Goal: Communication & Community: Answer question/provide support

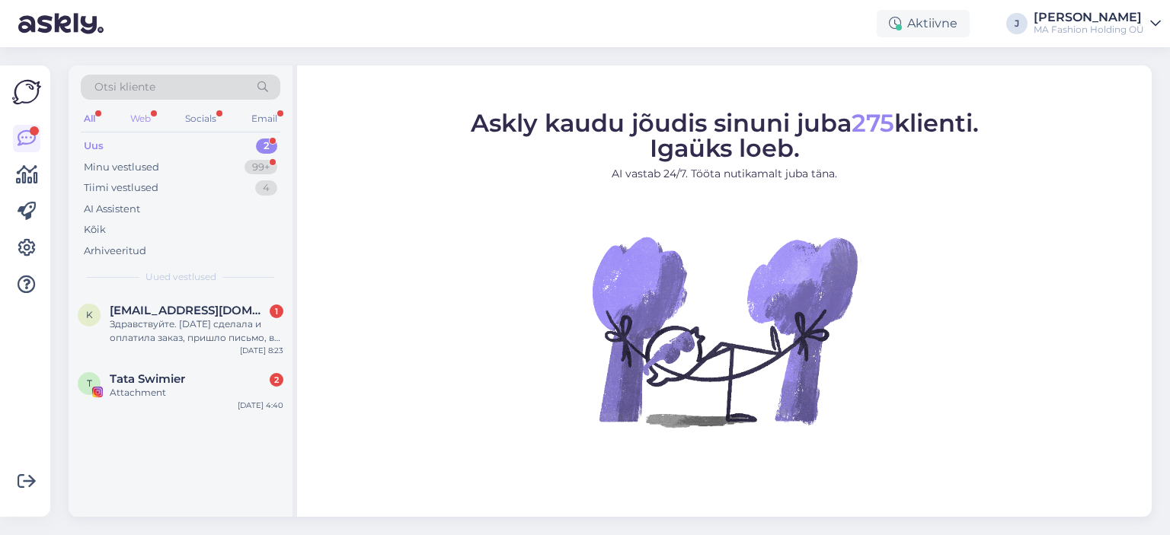
click at [153, 111] on div "Web" at bounding box center [140, 119] width 27 height 20
click at [182, 359] on div "k [EMAIL_ADDRESS][DOMAIN_NAME] 1 Здравствуйте. [DATE] сделала и оплатила заказ,…" at bounding box center [181, 327] width 224 height 69
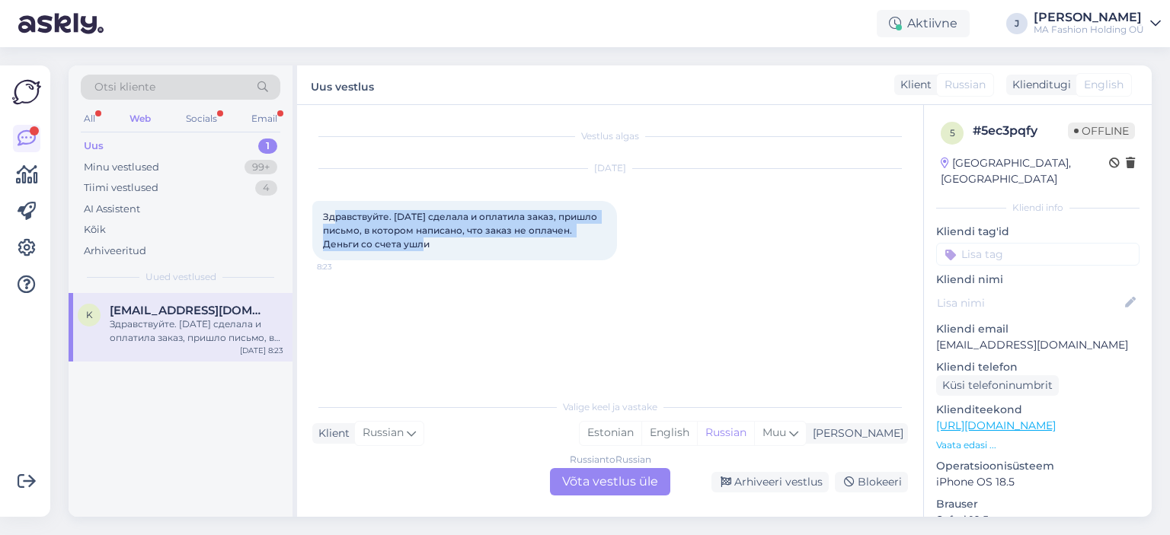
drag, startPoint x: 453, startPoint y: 258, endPoint x: 326, endPoint y: 218, distance: 133.5
click at [332, 218] on div "Здравствуйте. [DATE] сделала и оплатила заказ, пришло письмо, в котором написан…" at bounding box center [464, 230] width 305 height 59
click at [408, 243] on span "Здравствуйте. [DATE] сделала и оплатила заказ, пришло письмо, в котором написан…" at bounding box center [461, 230] width 276 height 39
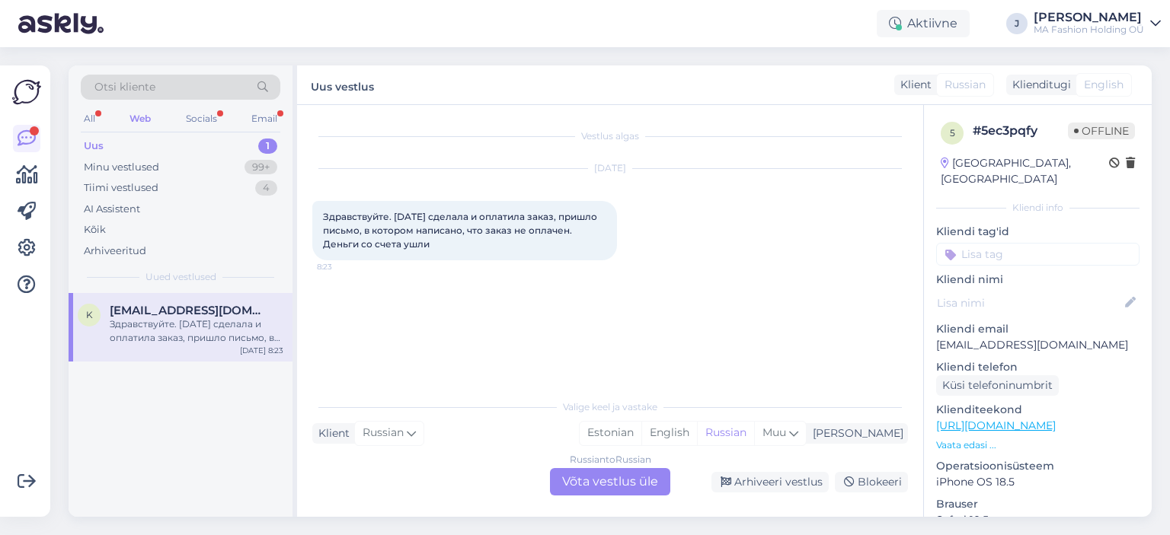
click at [615, 471] on div "Russian to Russian Võta vestlus üle" at bounding box center [610, 481] width 120 height 27
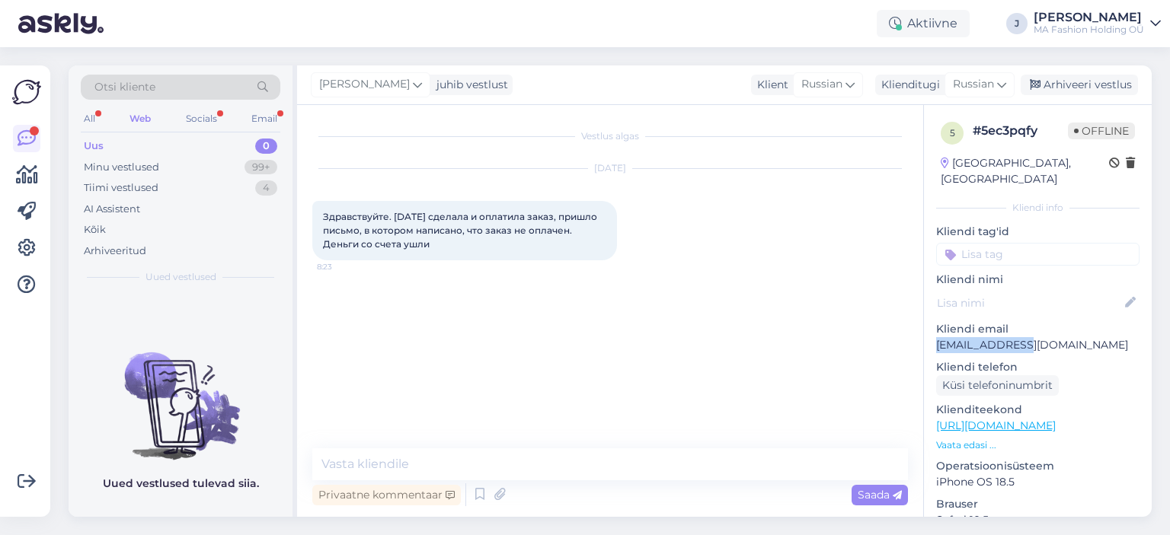
drag, startPoint x: 1051, startPoint y: 328, endPoint x: 928, endPoint y: 331, distance: 122.7
click at [928, 331] on div "5 # 5ec3pqfy Offline [GEOGRAPHIC_DATA], [GEOGRAPHIC_DATA] Kliendi info Kliendi …" at bounding box center [1038, 426] width 228 height 642
copy p "[EMAIL_ADDRESS][DOMAIN_NAME]"
click at [519, 483] on div "Privaatne kommentaar Saada" at bounding box center [610, 495] width 596 height 29
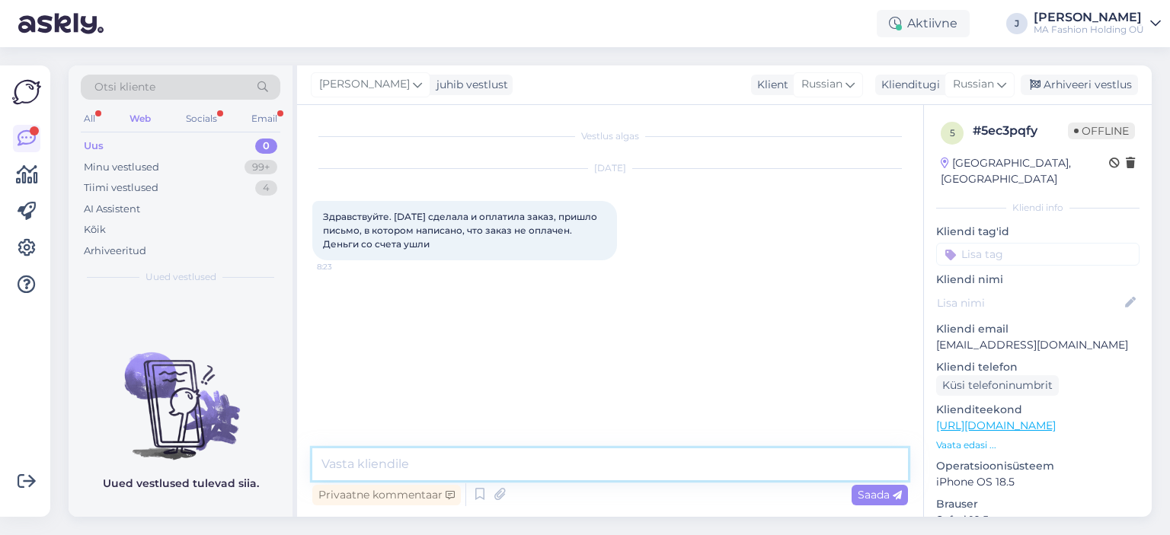
click at [518, 456] on textarea at bounding box center [610, 465] width 596 height 32
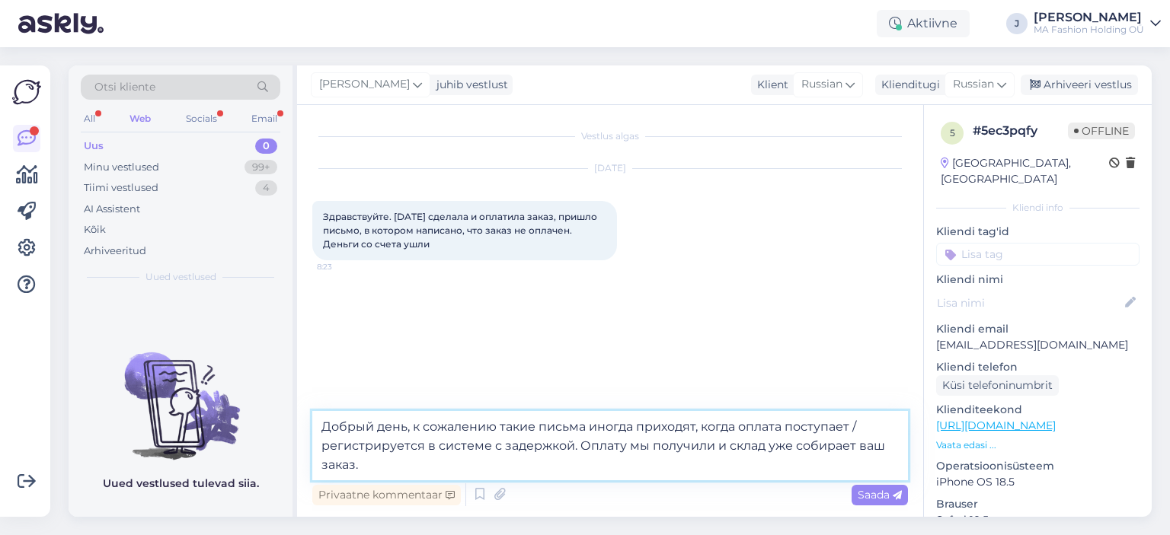
type textarea "Добрый день, к сожалению такие письма иногда приходят, когда оплата поступает /…"
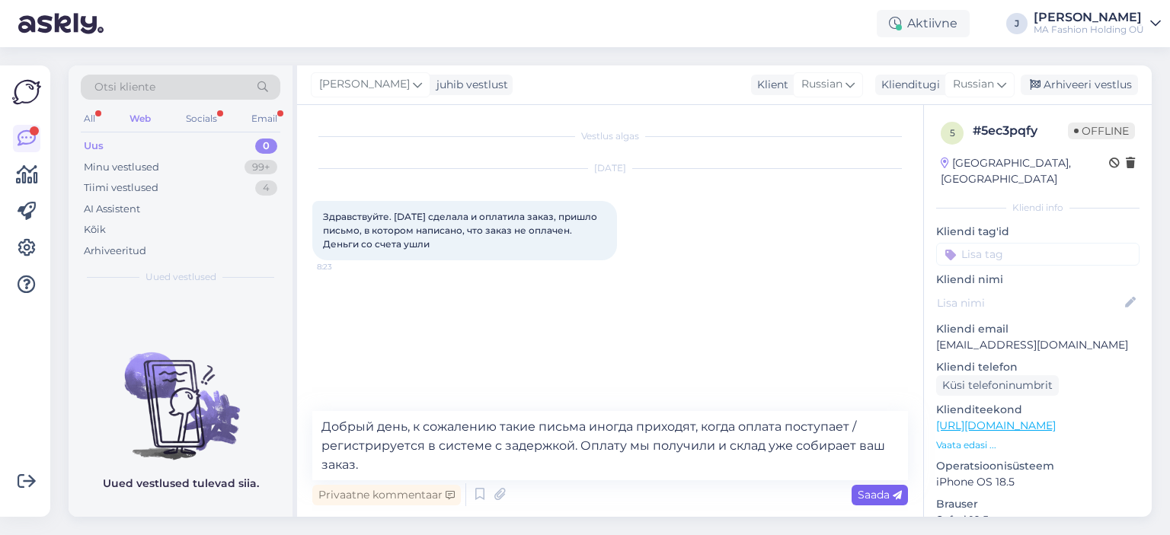
click at [893, 493] on icon at bounding box center [897, 495] width 9 height 9
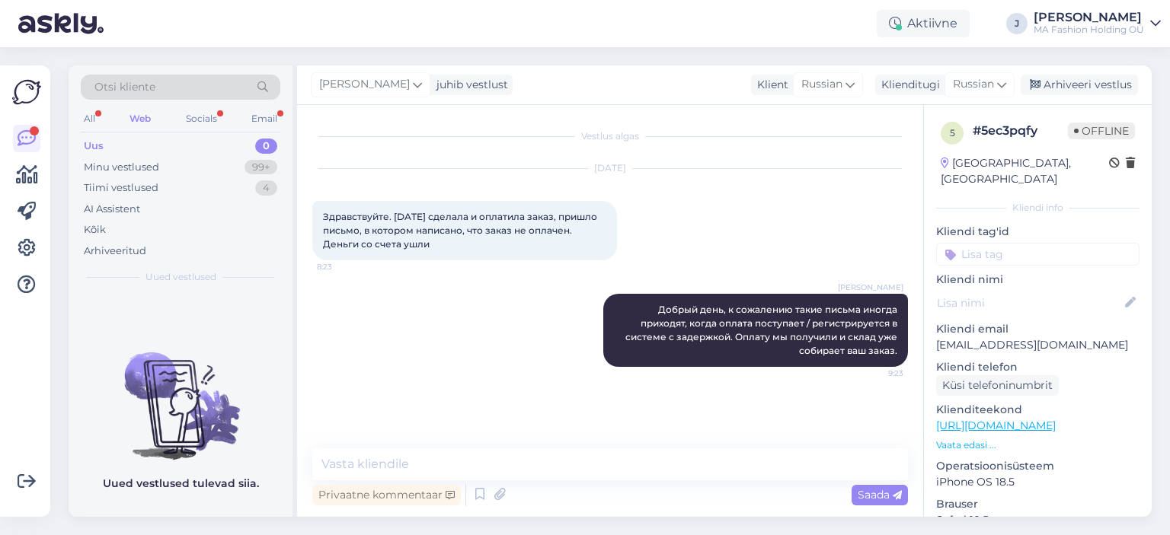
click at [192, 130] on div "Otsi kliente All Web Socials Email Uus 0 Minu vestlused 99+ Tiimi vestlused 4 A…" at bounding box center [181, 180] width 224 height 228
click at [190, 155] on div "Uus 0" at bounding box center [181, 146] width 200 height 21
click at [183, 115] on div "Socials" at bounding box center [201, 119] width 37 height 20
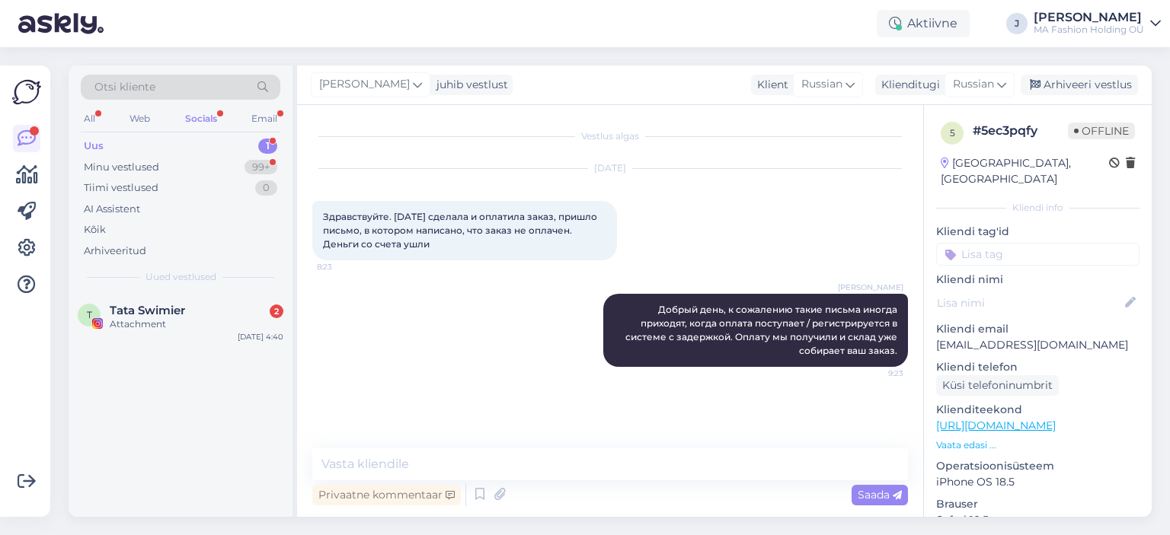
click at [195, 290] on div "Otsi kliente All Web Socials Email Uus 1 Minu vestlused 99+ Tiimi vestlused 0 A…" at bounding box center [181, 180] width 224 height 228
click at [193, 304] on div "Tata Swimier 2" at bounding box center [197, 311] width 174 height 14
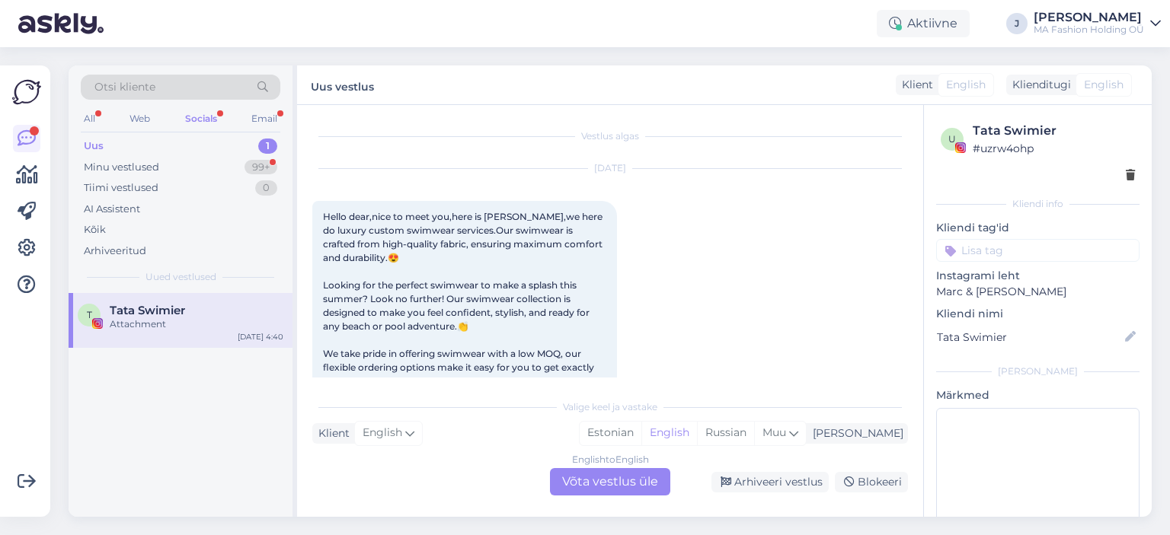
scroll to position [390, 0]
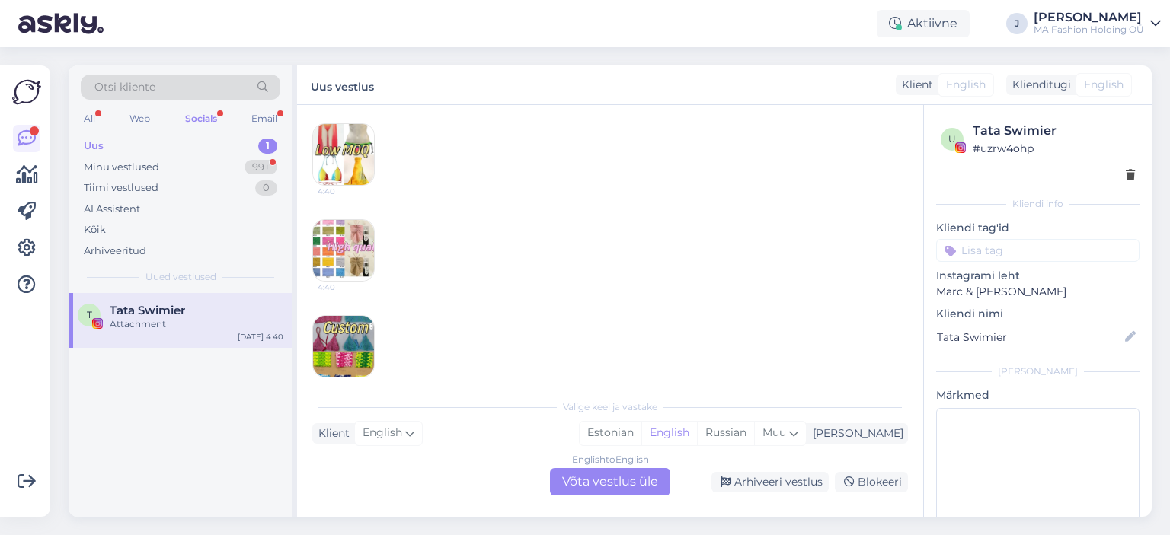
click at [585, 491] on div "English to English Võta vestlus üle" at bounding box center [610, 481] width 120 height 27
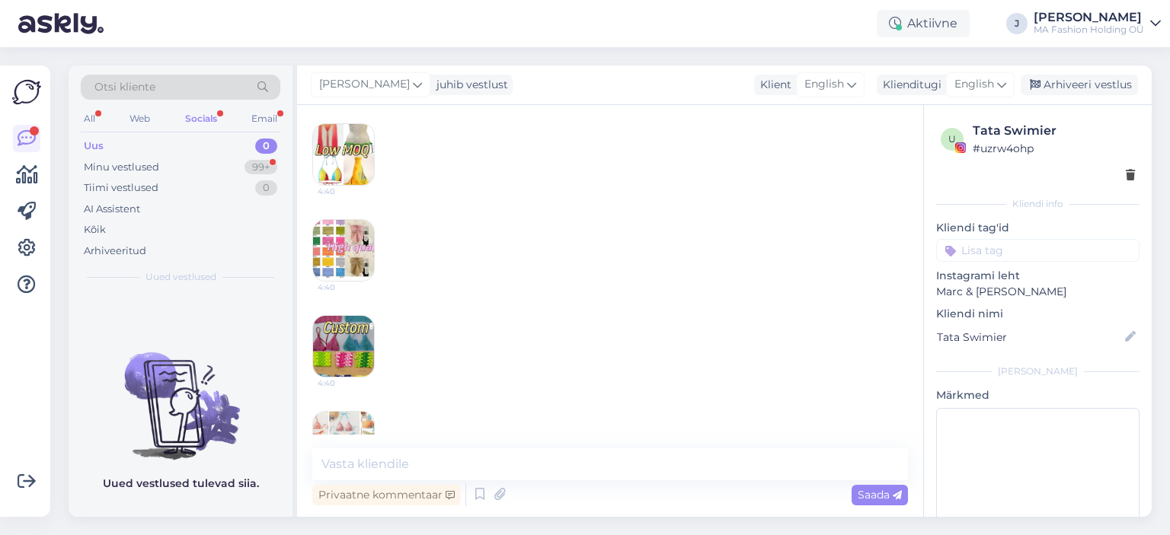
click at [244, 147] on div "Uus 0" at bounding box center [181, 146] width 200 height 21
click at [233, 161] on div "Minu vestlused 99+" at bounding box center [181, 167] width 200 height 21
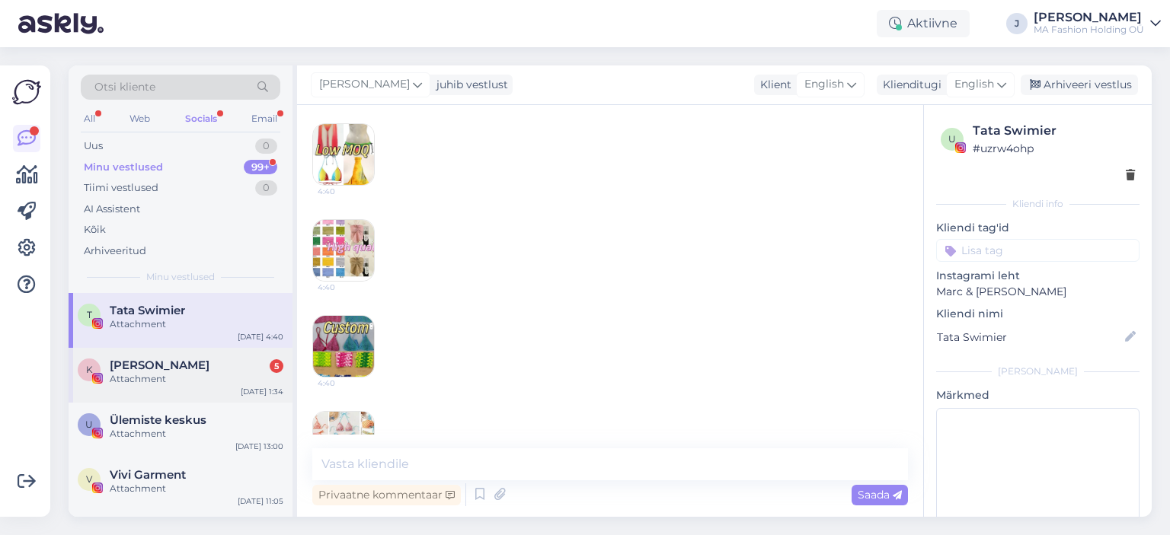
click at [197, 349] on div "K [PERSON_NAME] 5 Attachment [DATE] 1:34" at bounding box center [181, 375] width 224 height 55
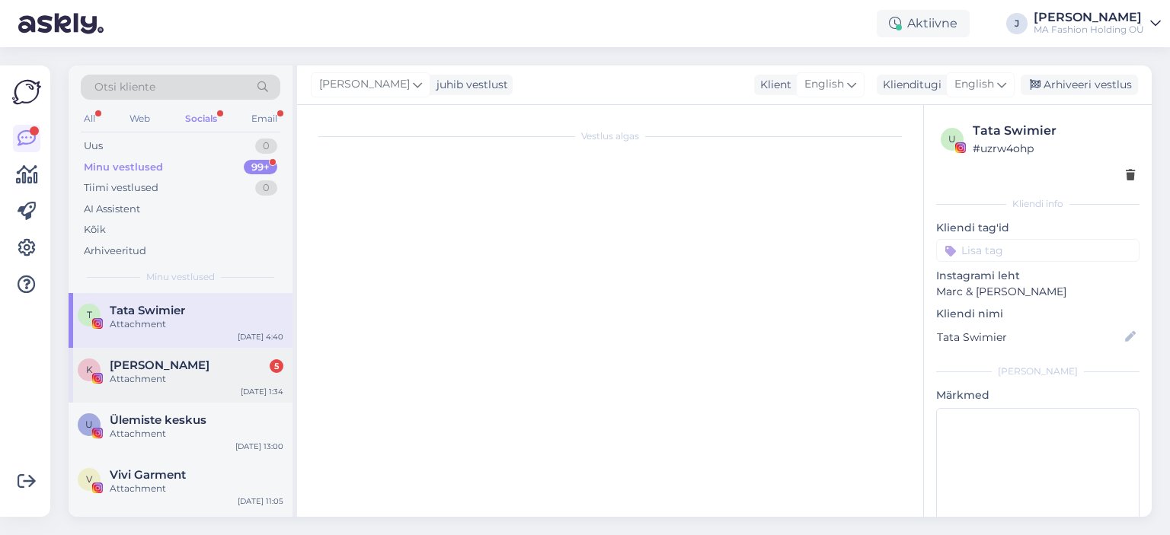
scroll to position [1357, 0]
click at [192, 375] on div "Attachment" at bounding box center [197, 379] width 174 height 14
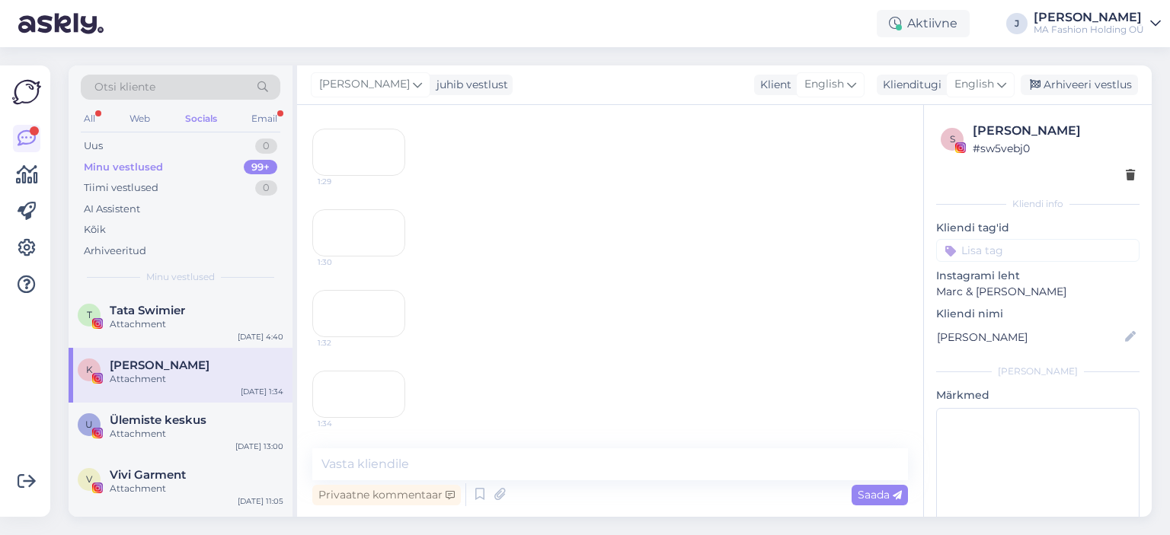
scroll to position [1562, 0]
click at [267, 118] on div "Email" at bounding box center [264, 119] width 32 height 20
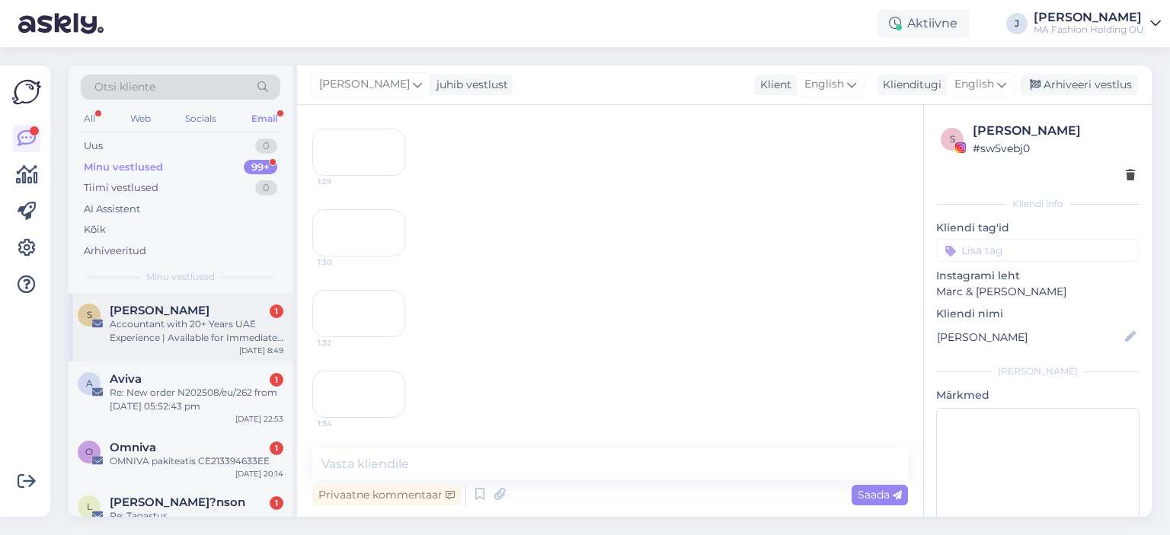
click at [204, 346] on div "S [PERSON_NAME] 1 Accountant with 20+ Years UAE Experience | Available for Imme…" at bounding box center [181, 327] width 224 height 69
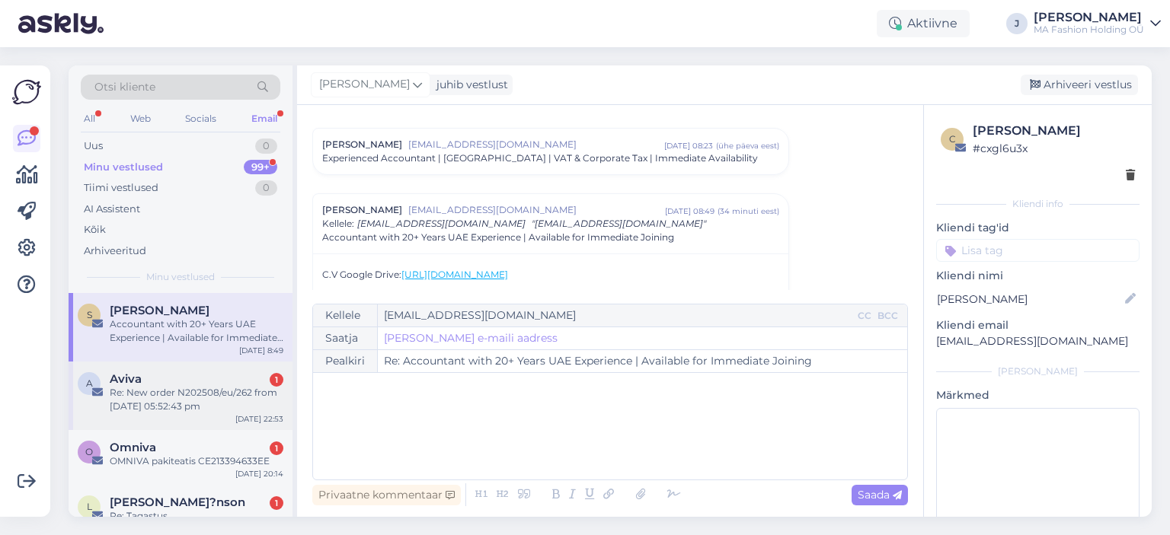
click at [203, 423] on div "A Aviva 1 Re: New order N202508/eu/262 from [DATE] 05:52:43 pm [DATE] 22:53" at bounding box center [181, 396] width 224 height 69
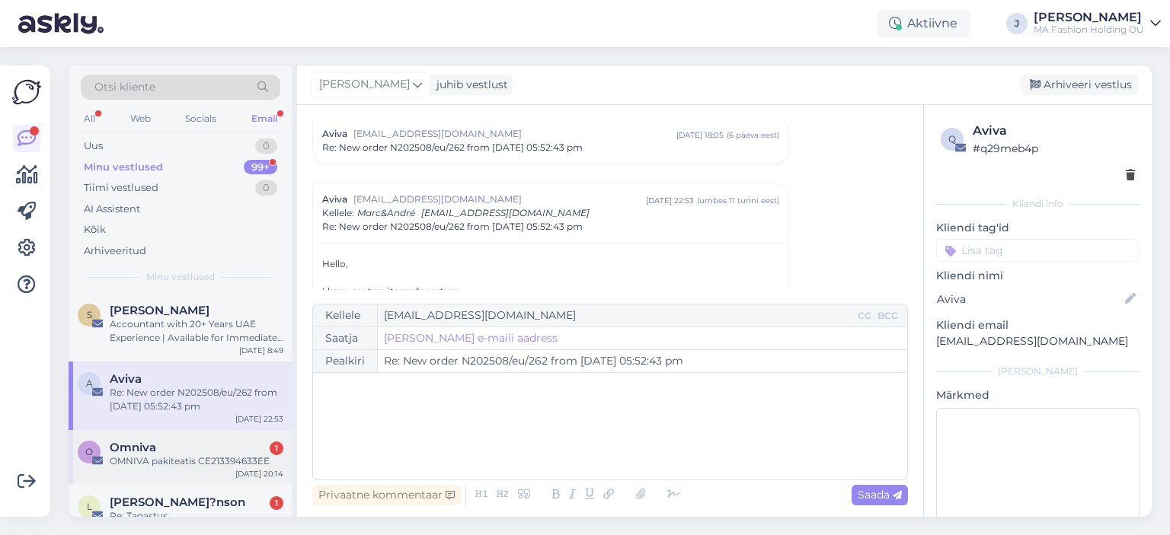
click at [183, 477] on div "O Omniva 1 OMNIVA pakiteatis CE213394633EE [DATE] 20:14" at bounding box center [181, 457] width 224 height 55
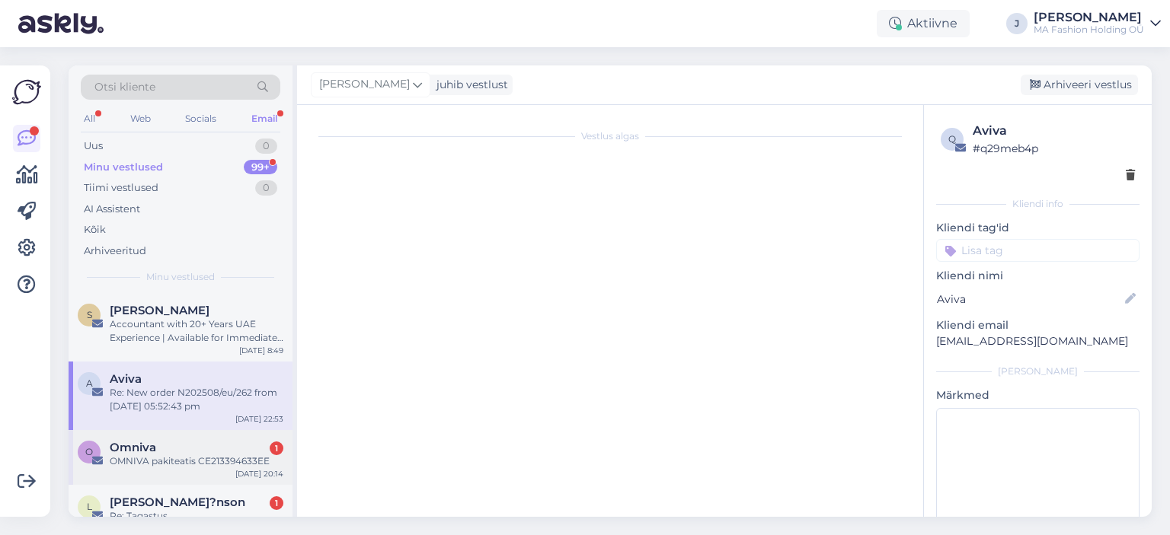
scroll to position [0, 0]
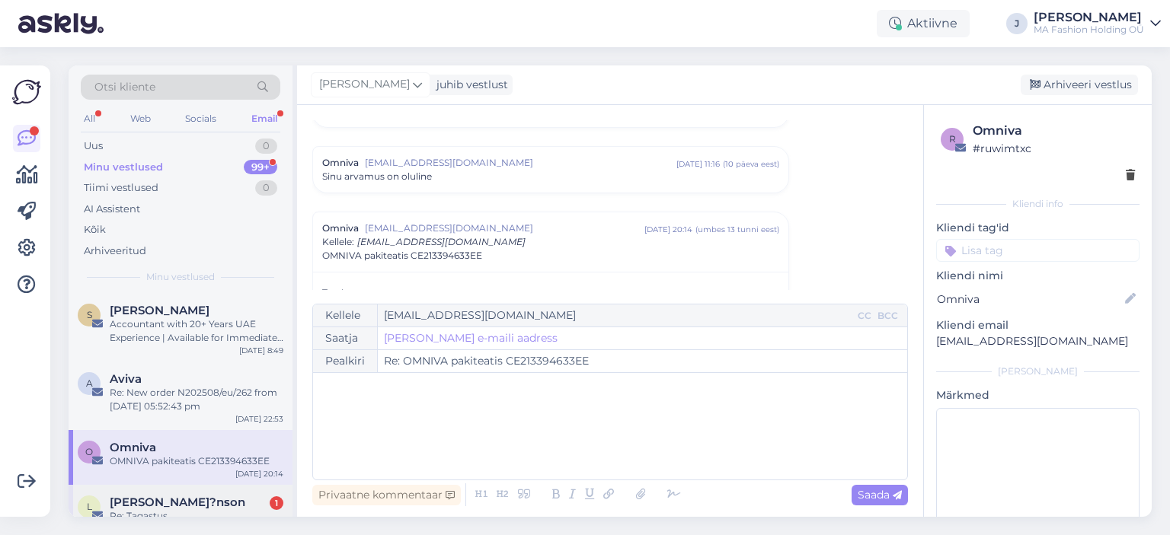
click at [193, 503] on div "[PERSON_NAME]?nson 1" at bounding box center [197, 503] width 174 height 14
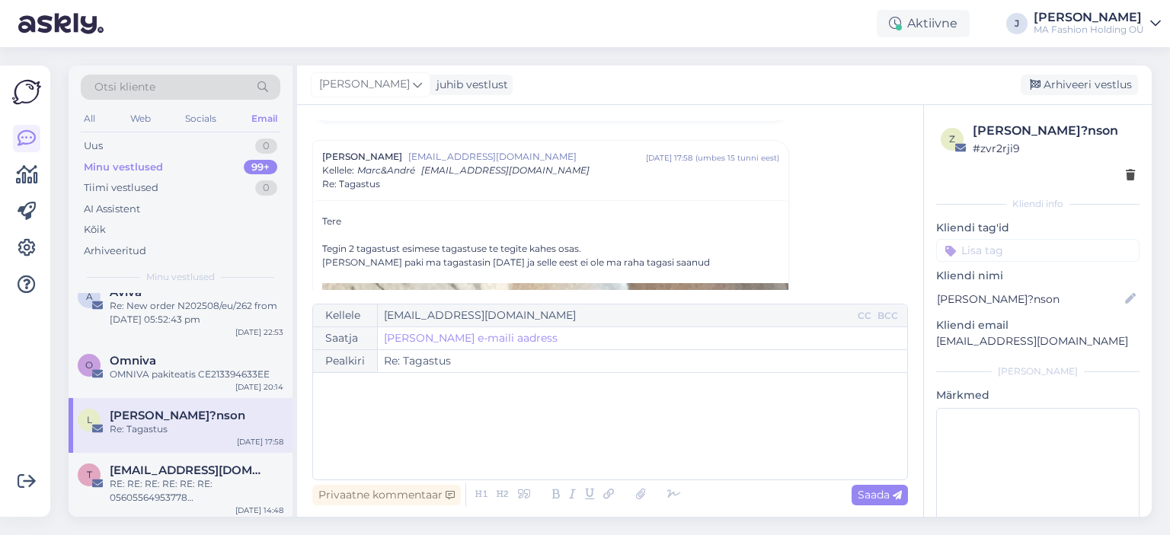
scroll to position [152, 0]
